Goal: Task Accomplishment & Management: Use online tool/utility

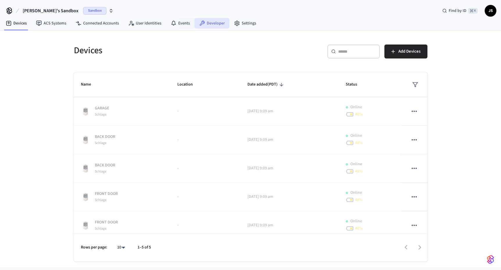
click at [206, 23] on link "Developer" at bounding box center [212, 23] width 35 height 10
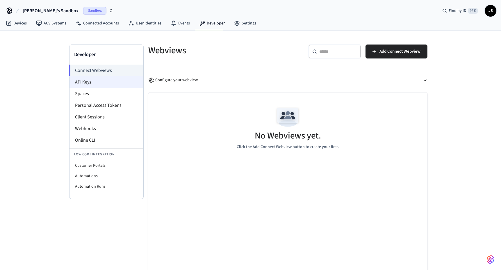
click at [88, 83] on li "API Keys" at bounding box center [107, 82] width 74 height 12
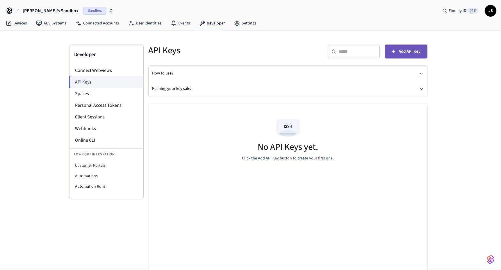
click at [401, 55] on span "Add API Key" at bounding box center [410, 52] width 22 height 8
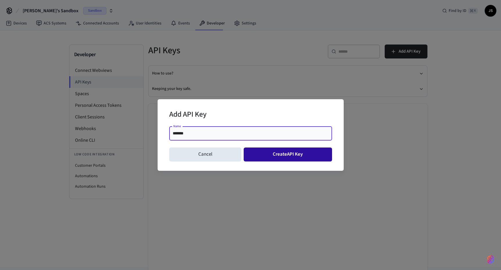
type input "*******"
click at [282, 157] on button "Create API Key" at bounding box center [288, 155] width 88 height 14
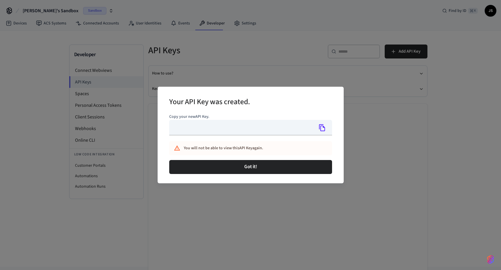
type input "**********"
click at [326, 128] on icon "Copy" at bounding box center [323, 128] width 8 height 8
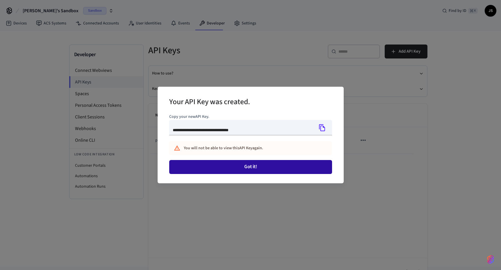
click at [278, 164] on button "Got it!" at bounding box center [250, 167] width 163 height 14
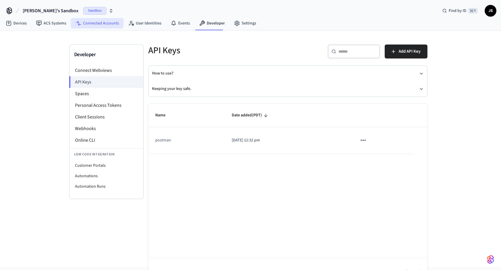
click at [82, 20] on link "Connected Accounts" at bounding box center [97, 23] width 53 height 10
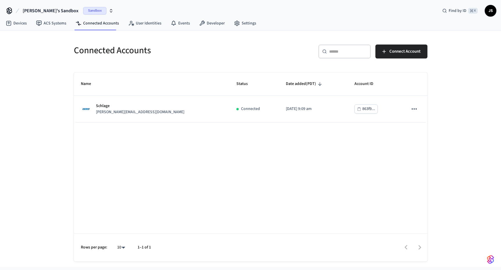
click at [83, 11] on span "Sandbox" at bounding box center [94, 11] width 23 height 8
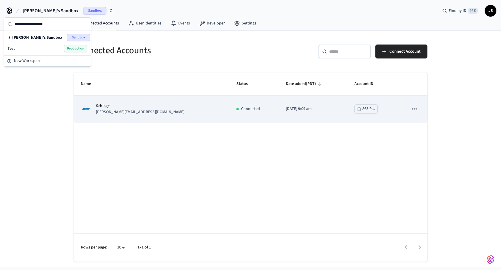
click at [363, 112] on div "863f9..." at bounding box center [369, 108] width 13 height 7
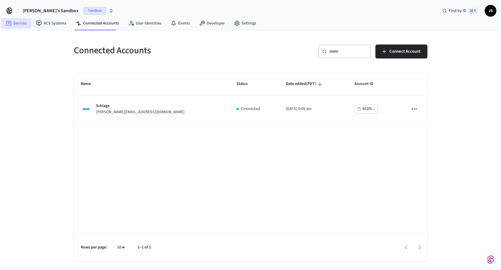
click at [15, 25] on link "Devices" at bounding box center [16, 23] width 30 height 10
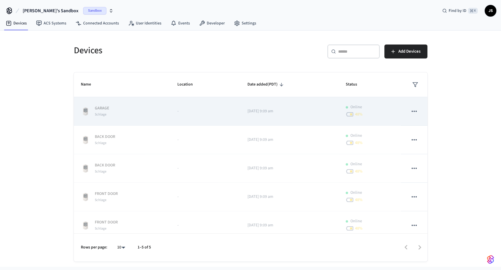
scroll to position [6, 0]
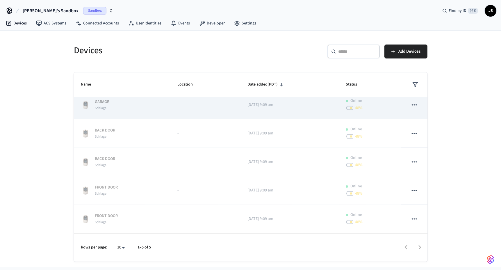
click at [414, 107] on icon "sticky table" at bounding box center [415, 105] width 8 height 8
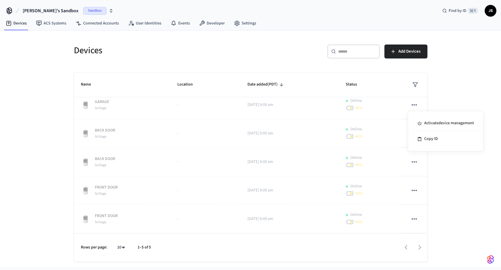
click at [449, 92] on div at bounding box center [250, 135] width 501 height 270
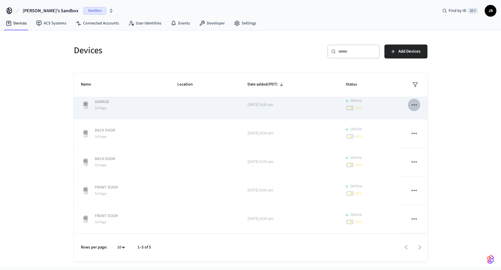
click at [417, 104] on icon "sticky table" at bounding box center [414, 104] width 5 height 1
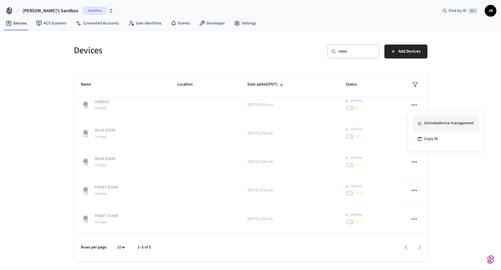
click at [436, 122] on li "Activate device management" at bounding box center [446, 124] width 66 height 16
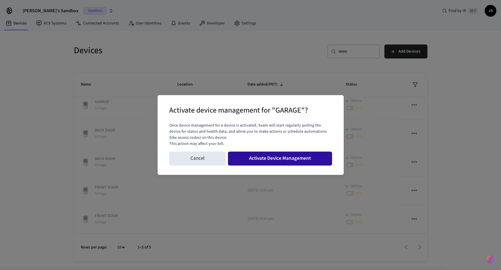
click at [271, 156] on button "Activate Device Management" at bounding box center [280, 159] width 104 height 14
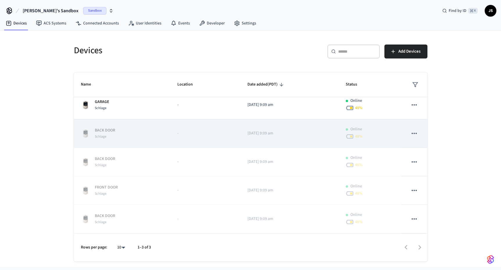
click at [420, 133] on button "sticky table" at bounding box center [414, 133] width 12 height 12
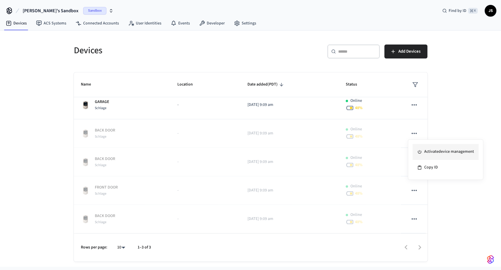
click at [424, 152] on li "Activate device management" at bounding box center [446, 152] width 66 height 16
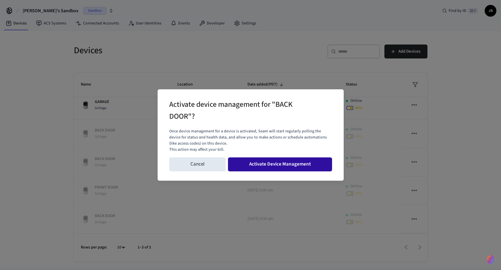
click at [285, 162] on button "Activate Device Management" at bounding box center [280, 164] width 104 height 14
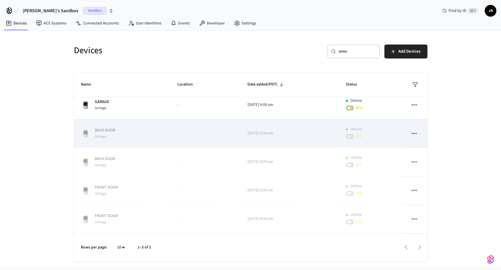
scroll to position [0, 0]
